Goal: Find specific page/section: Find specific page/section

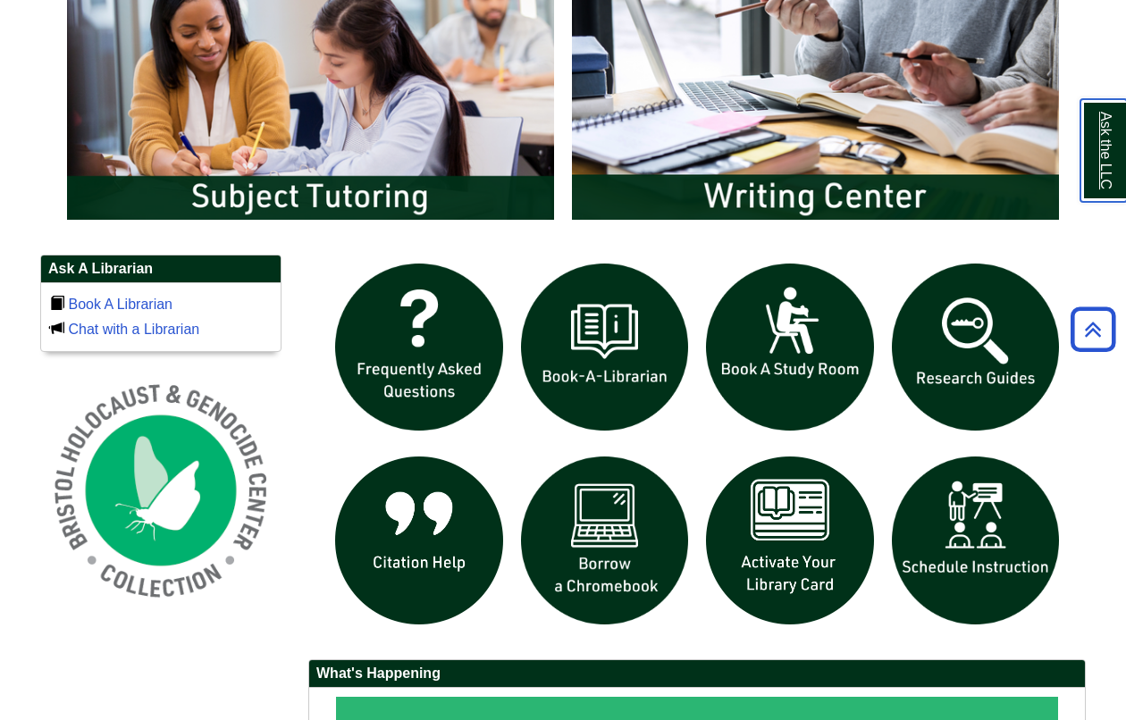
scroll to position [997, 0]
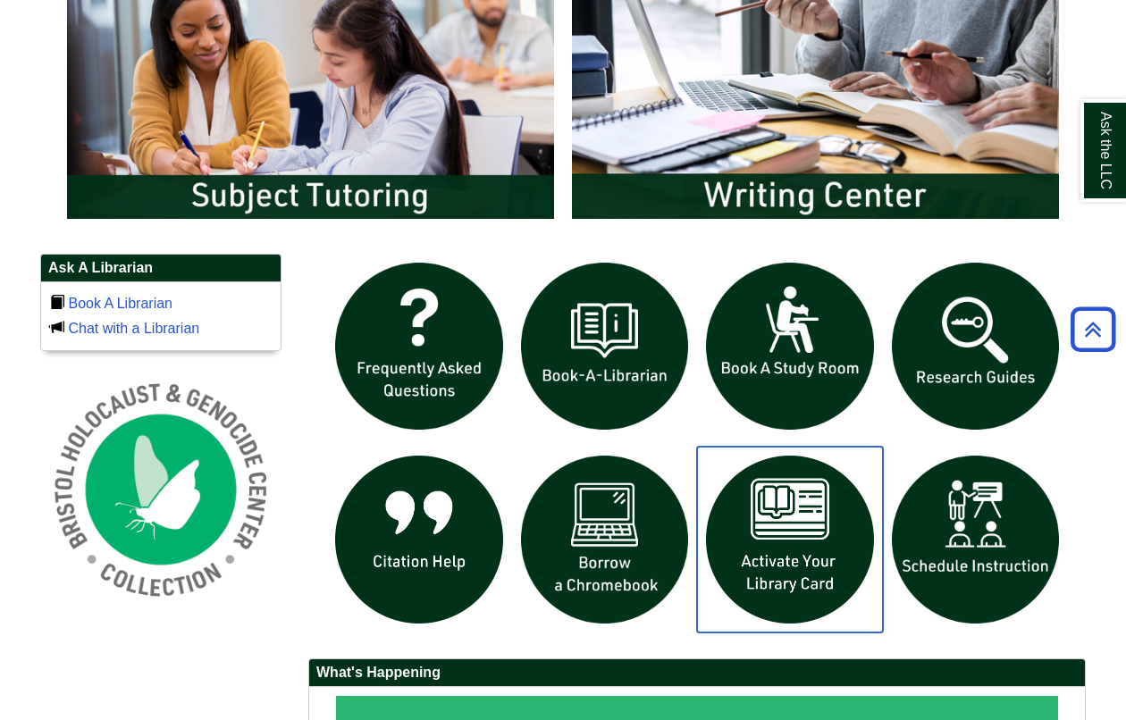
click at [793, 513] on img "slideshow" at bounding box center [790, 540] width 186 height 186
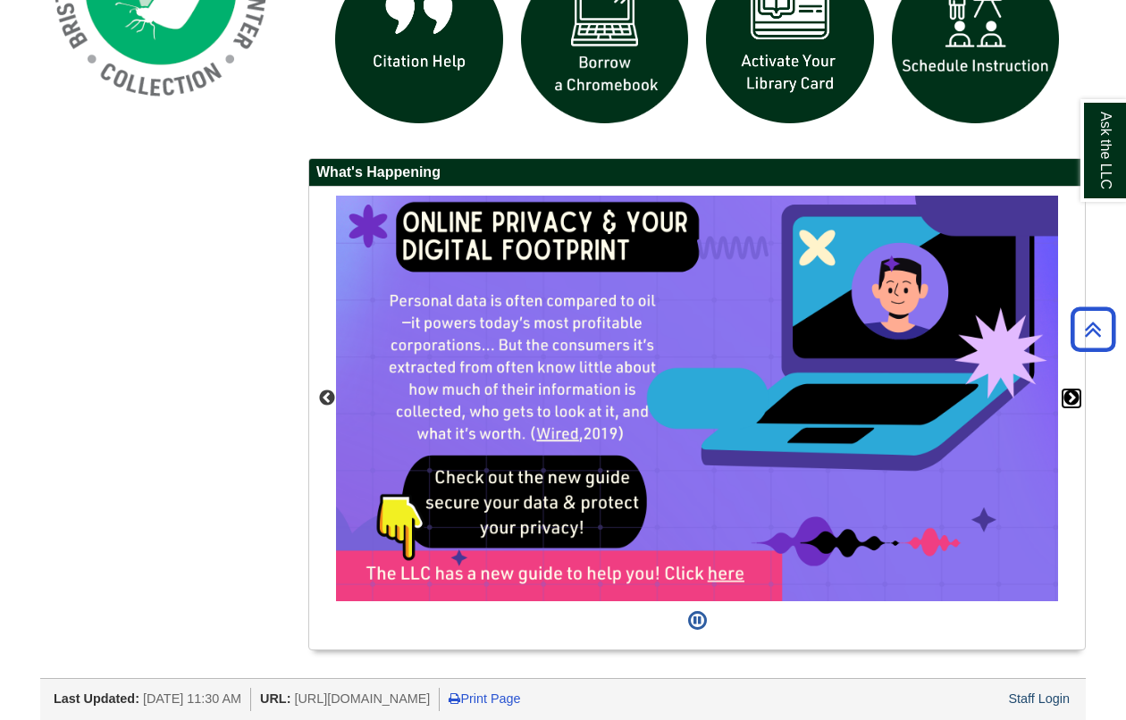
click at [1070, 395] on button "Next" at bounding box center [1072, 399] width 18 height 18
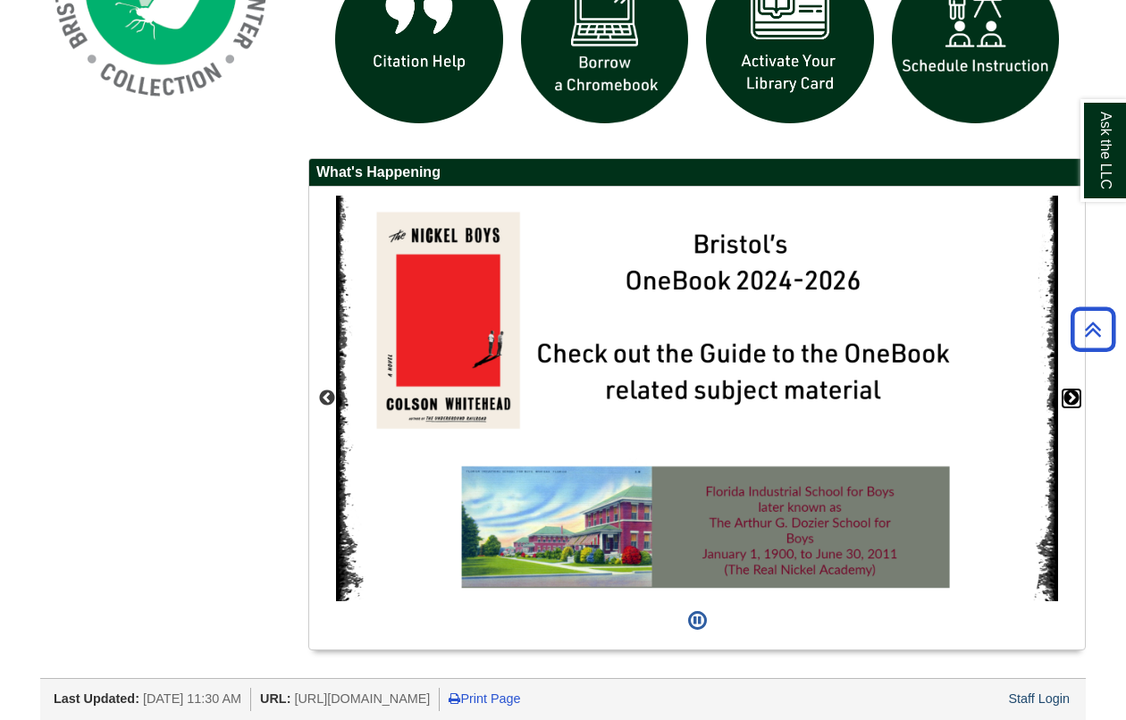
click at [1068, 397] on button "Next" at bounding box center [1072, 399] width 18 height 18
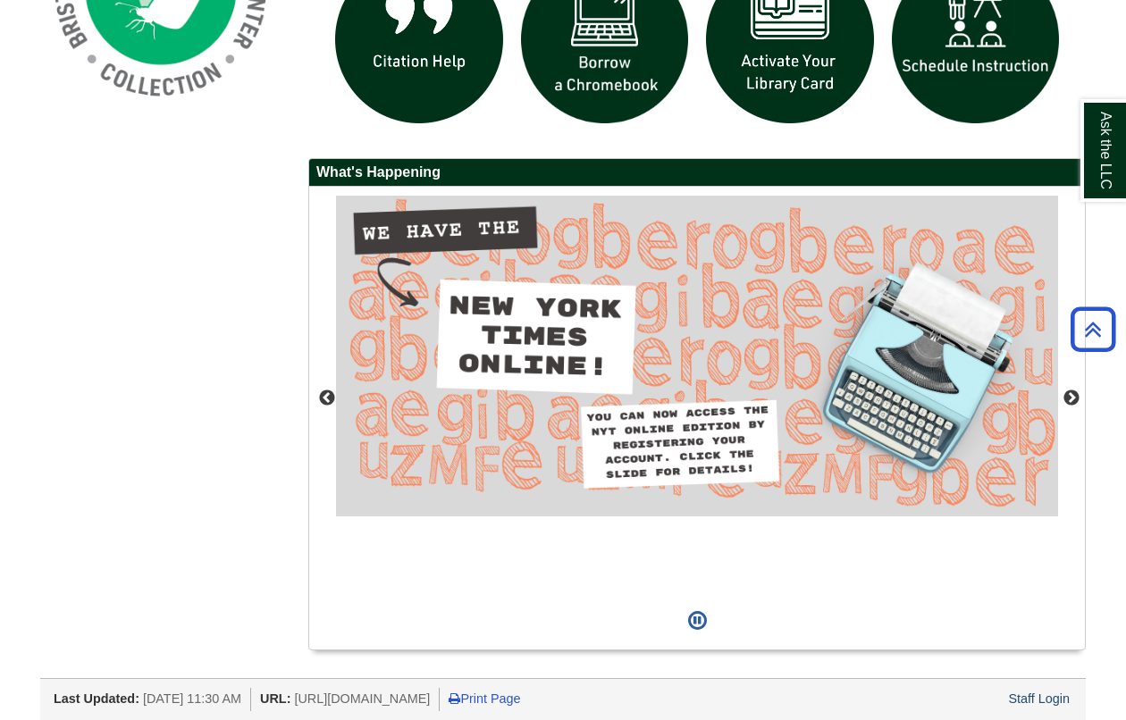
click at [621, 415] on img "slideshow" at bounding box center [697, 356] width 722 height 321
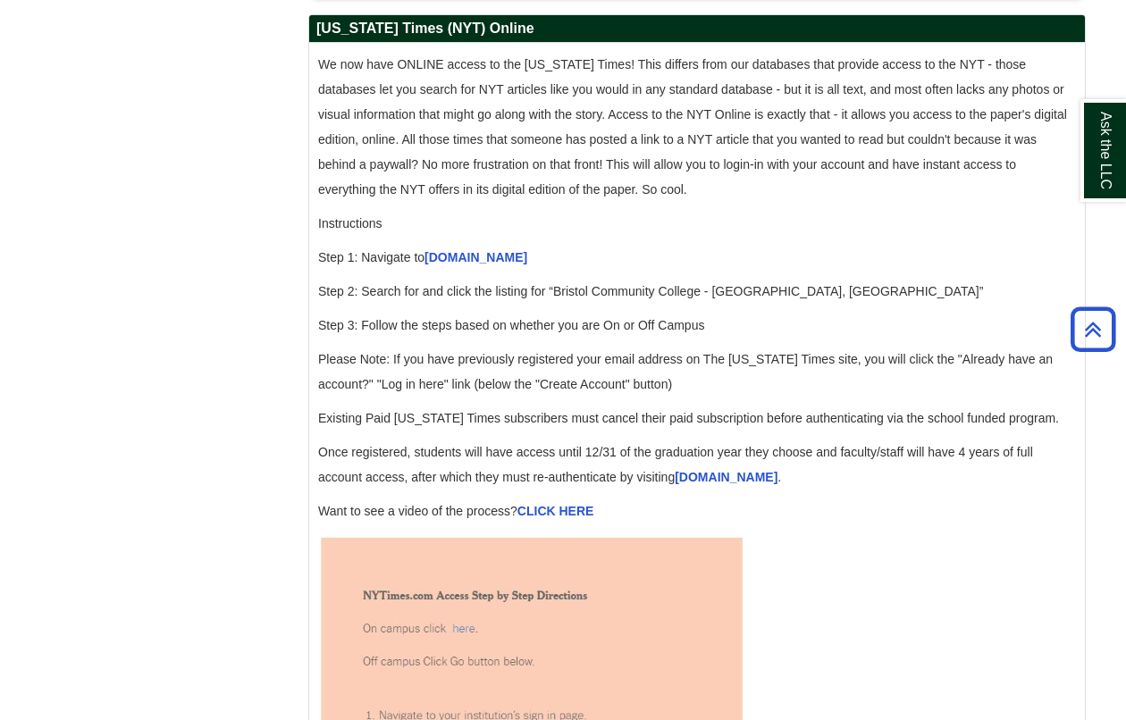
scroll to position [1748, 0]
